Goal: Go to known website: Access a specific website the user already knows

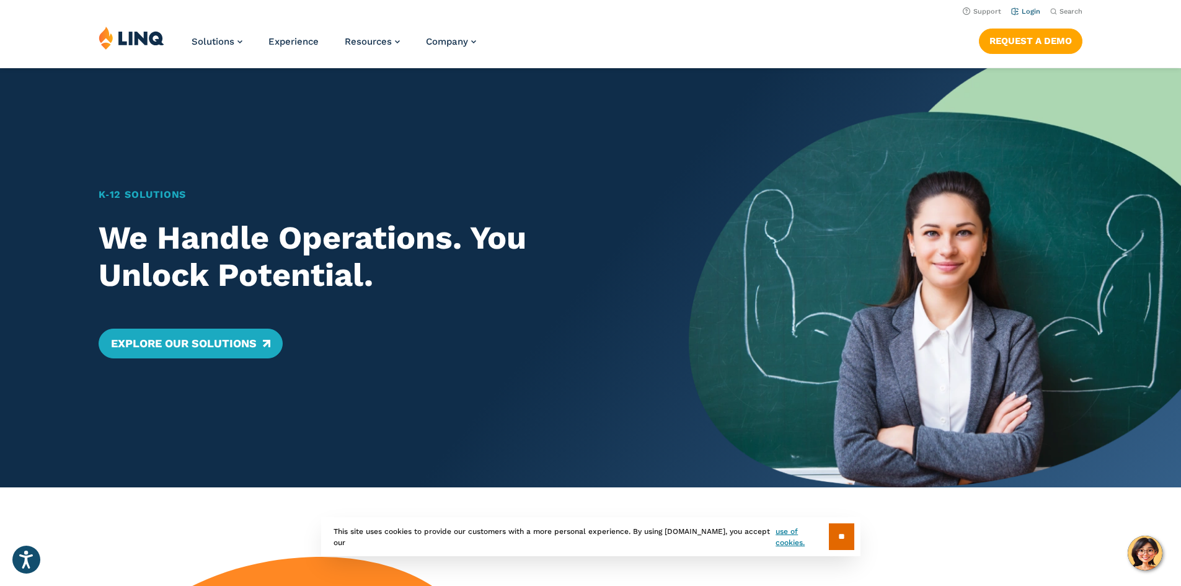
click at [1023, 10] on link "Login" at bounding box center [1025, 11] width 29 height 8
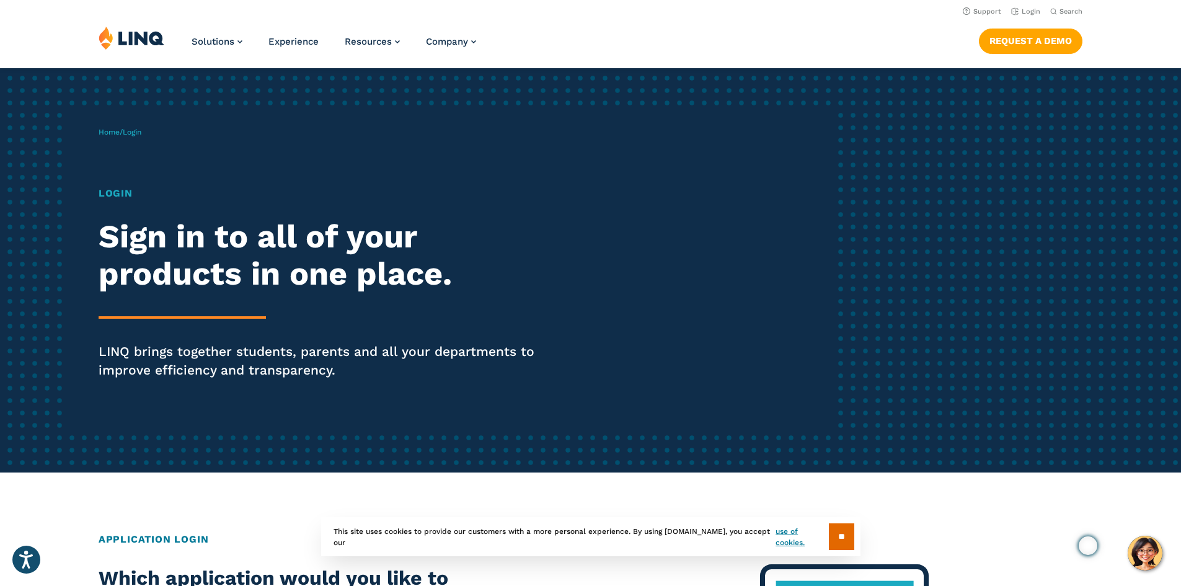
click at [105, 186] on h1 "Login" at bounding box center [326, 193] width 455 height 15
click at [105, 195] on h1 "Login" at bounding box center [326, 193] width 455 height 15
click at [117, 193] on h1 "Login" at bounding box center [326, 193] width 455 height 15
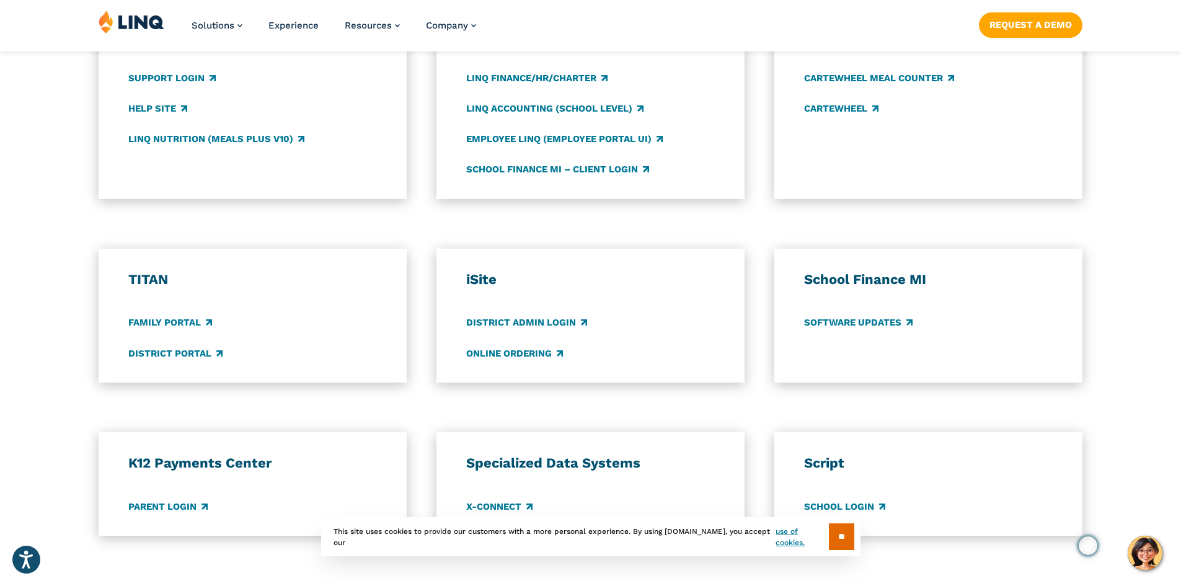
scroll to position [806, 0]
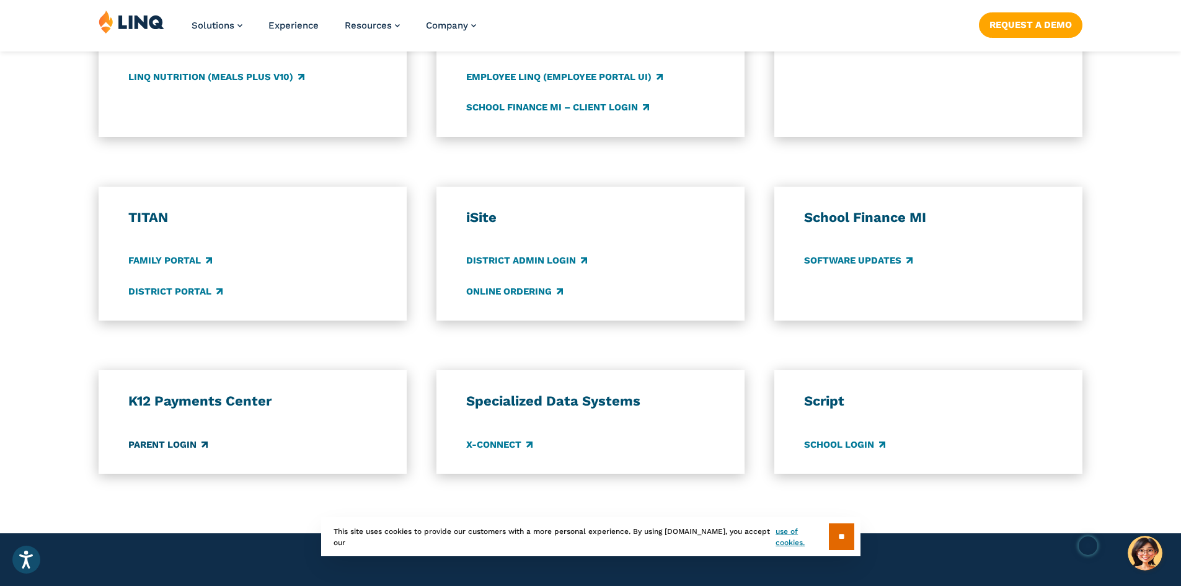
click at [141, 445] on link "Parent Login" at bounding box center [167, 445] width 79 height 14
